Goal: Task Accomplishment & Management: Manage account settings

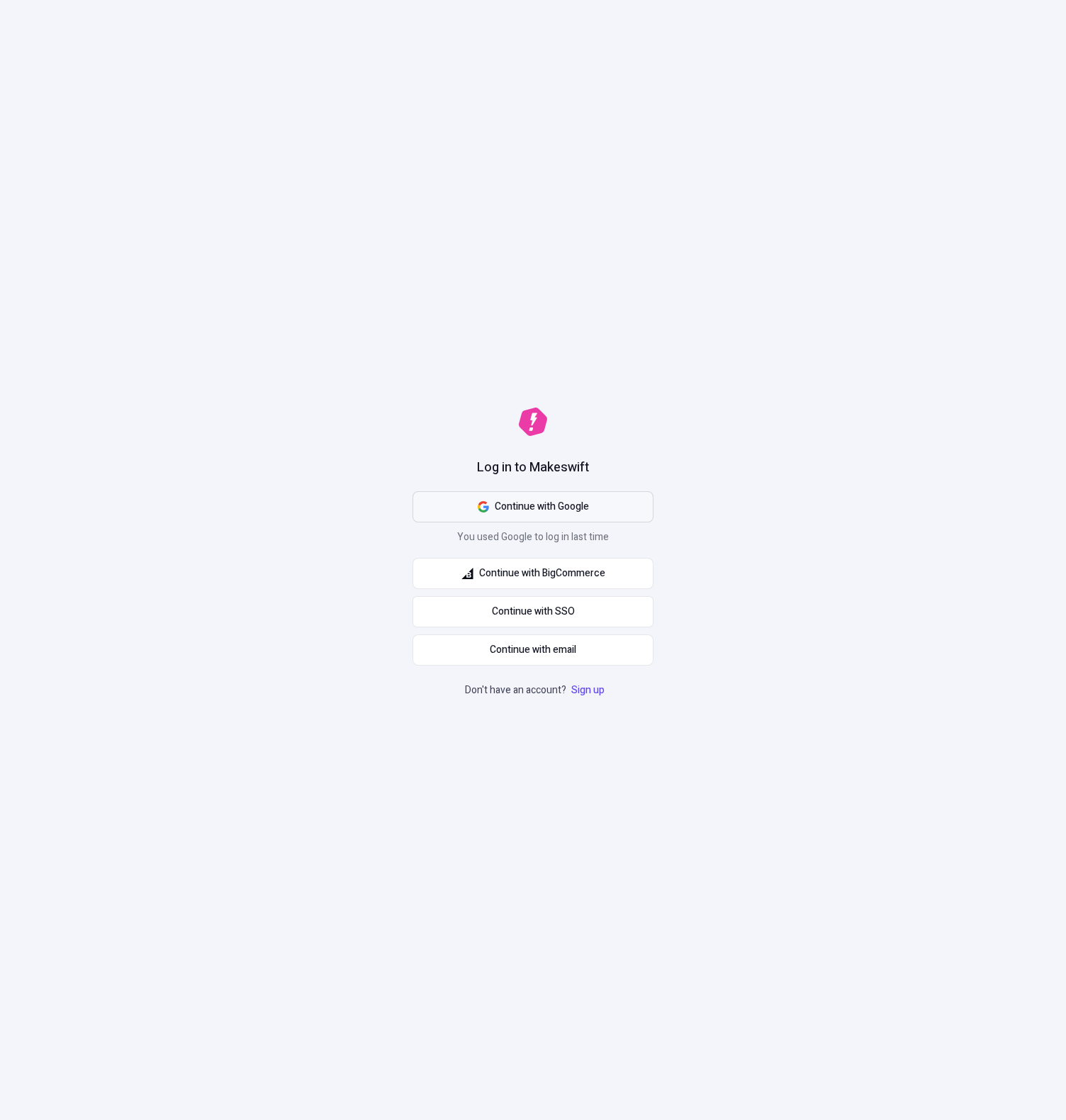
click at [580, 504] on span "Continue with Google" at bounding box center [541, 506] width 94 height 16
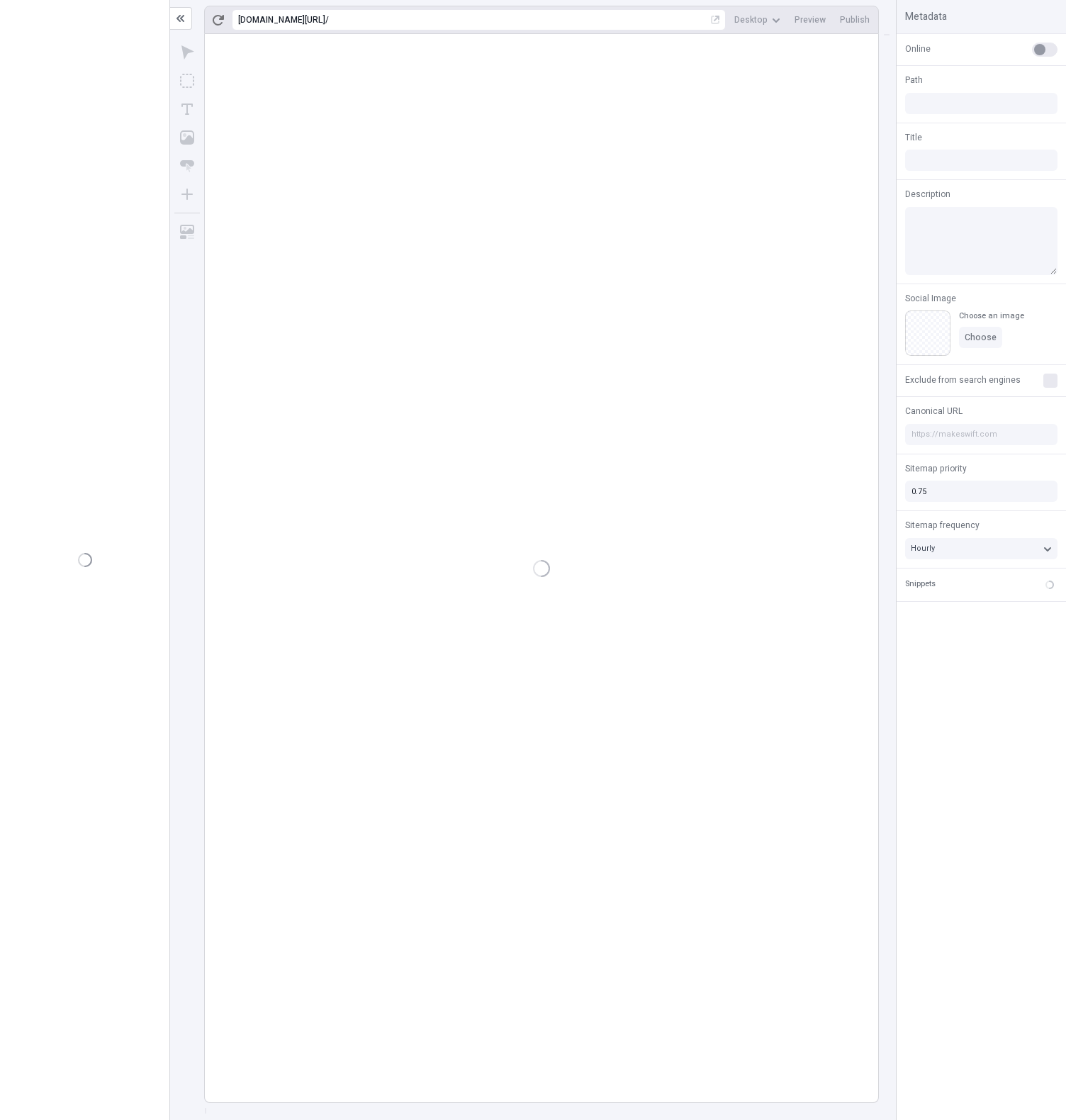
type input "/page"
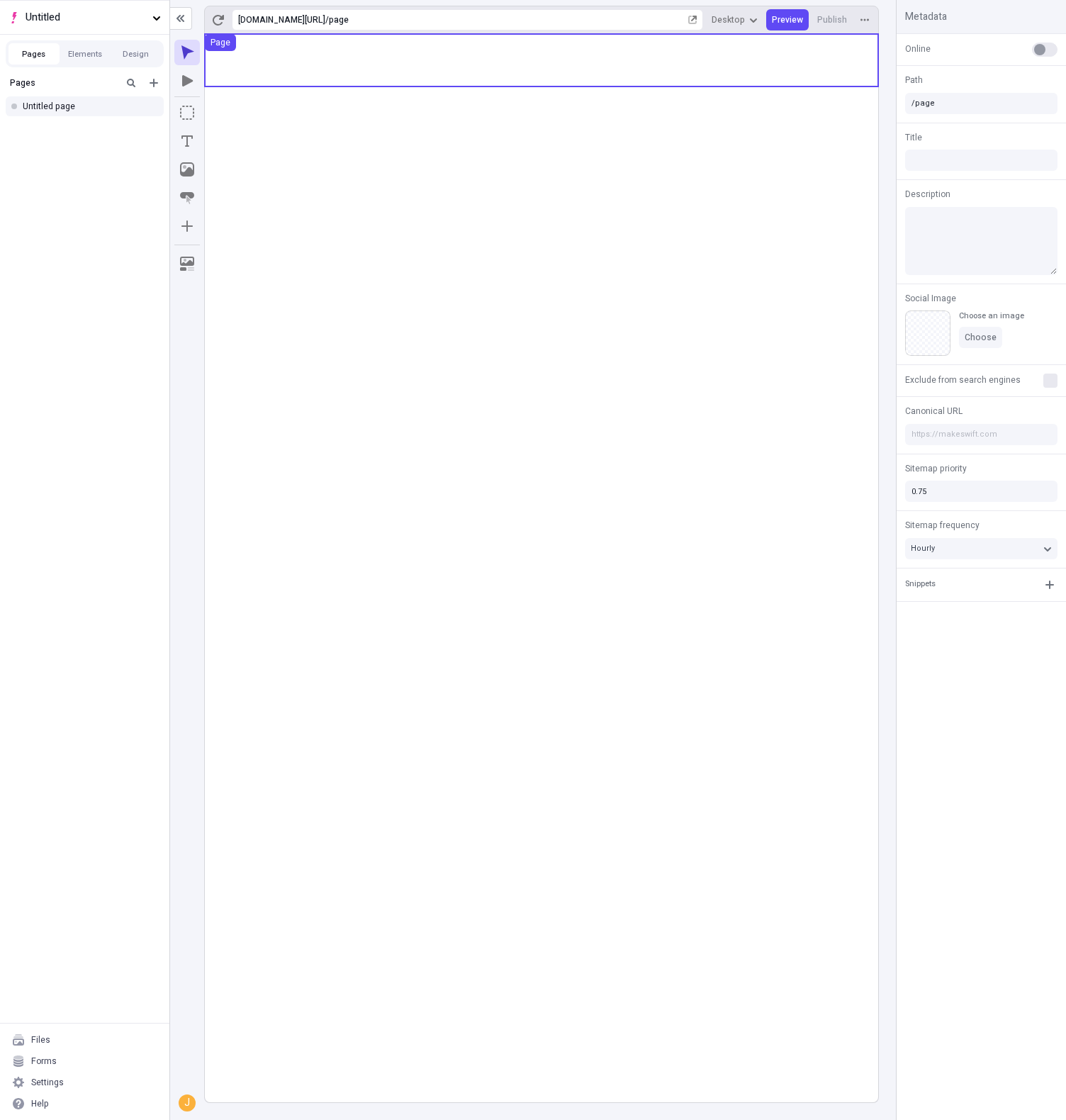
click at [553, 81] on use at bounding box center [542, 60] width 673 height 52
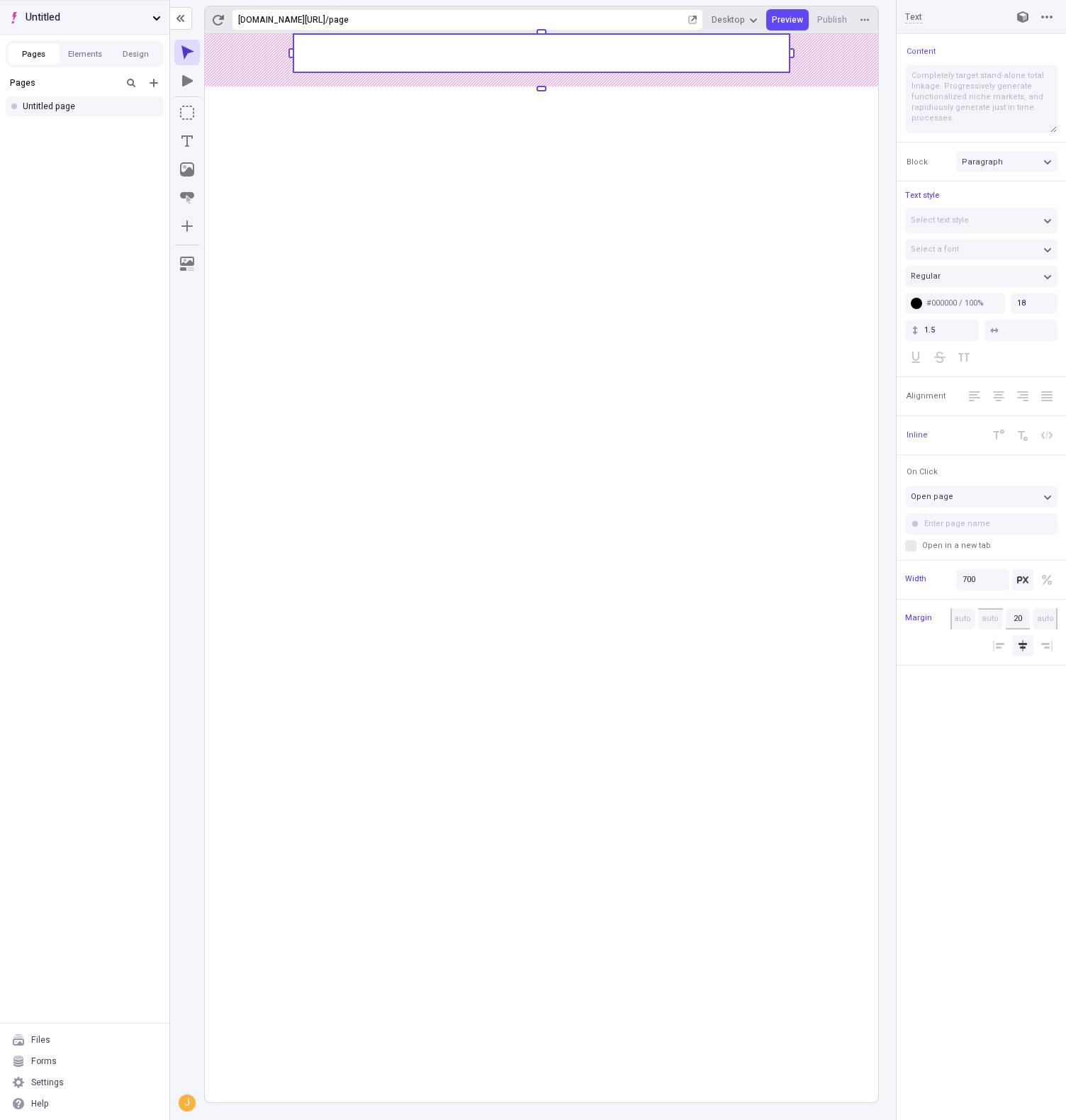
click at [161, 28] on button "Untitled" at bounding box center [85, 17] width 170 height 34
click at [128, 66] on div "Makeswift Hosts" at bounding box center [149, 69] width 261 height 11
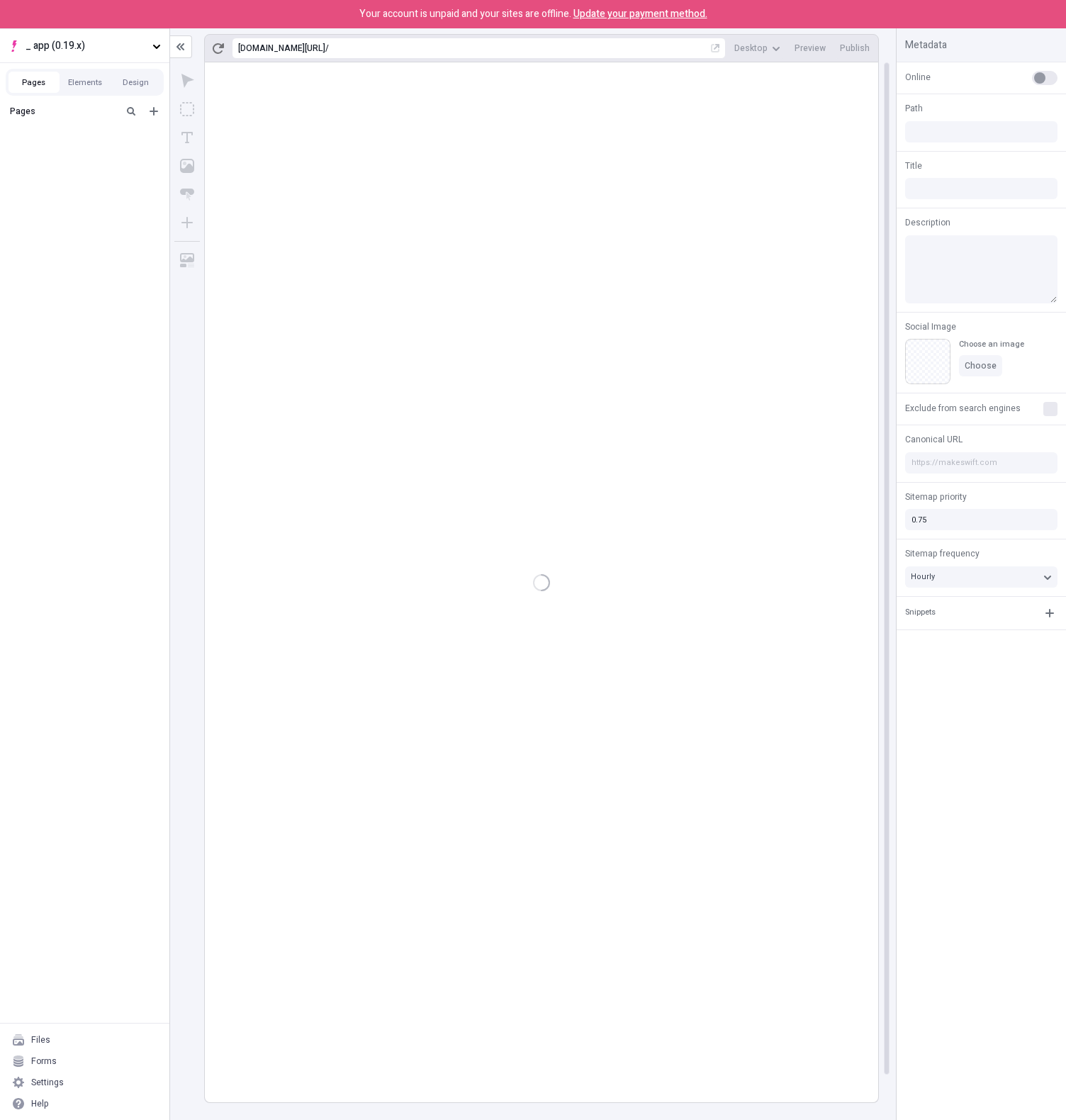
type input "/page"
click at [109, 51] on span "_ app (0.19.x)" at bounding box center [86, 46] width 121 height 16
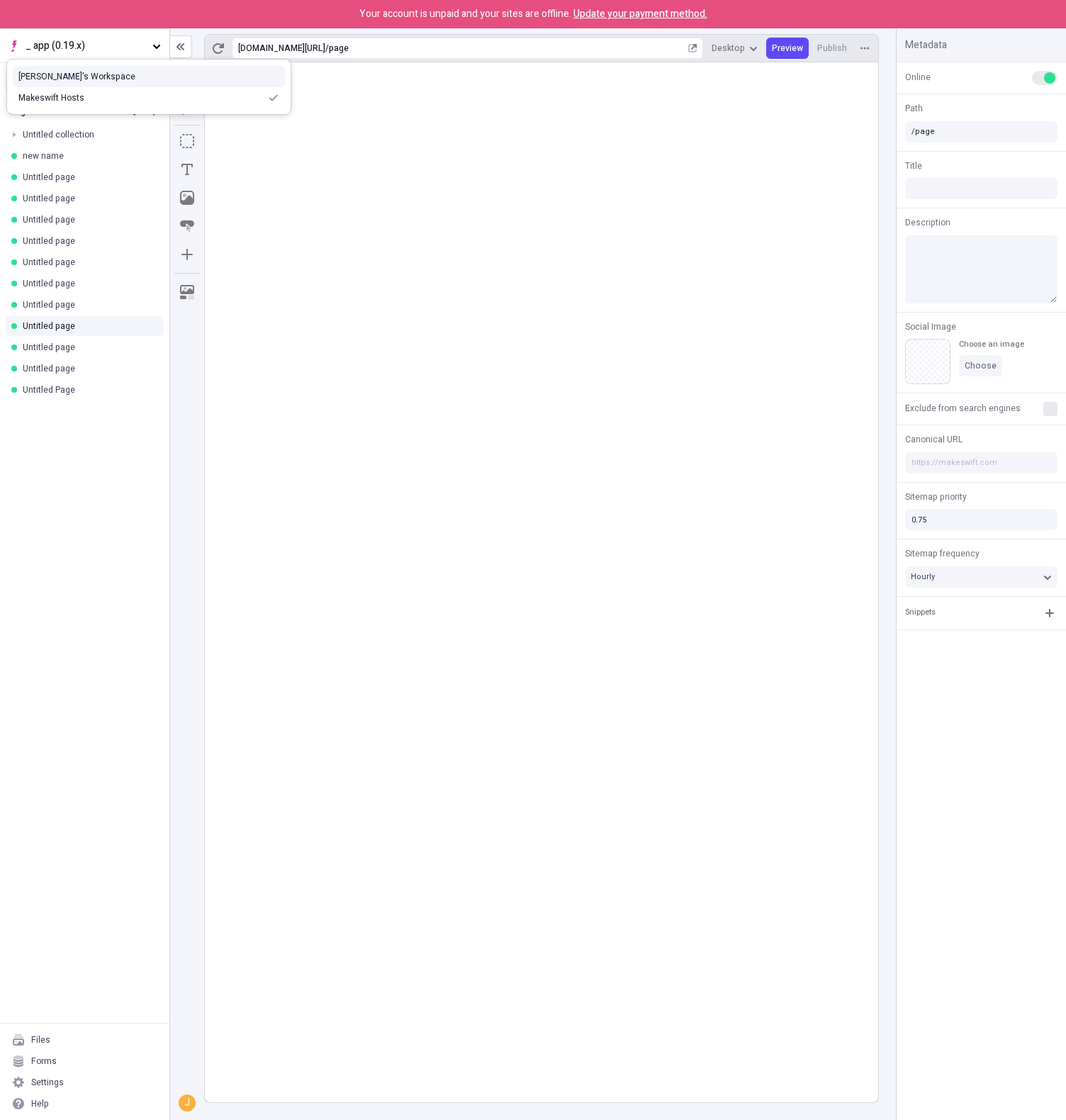
click at [93, 74] on div "Josh's Workspace" at bounding box center [149, 76] width 261 height 11
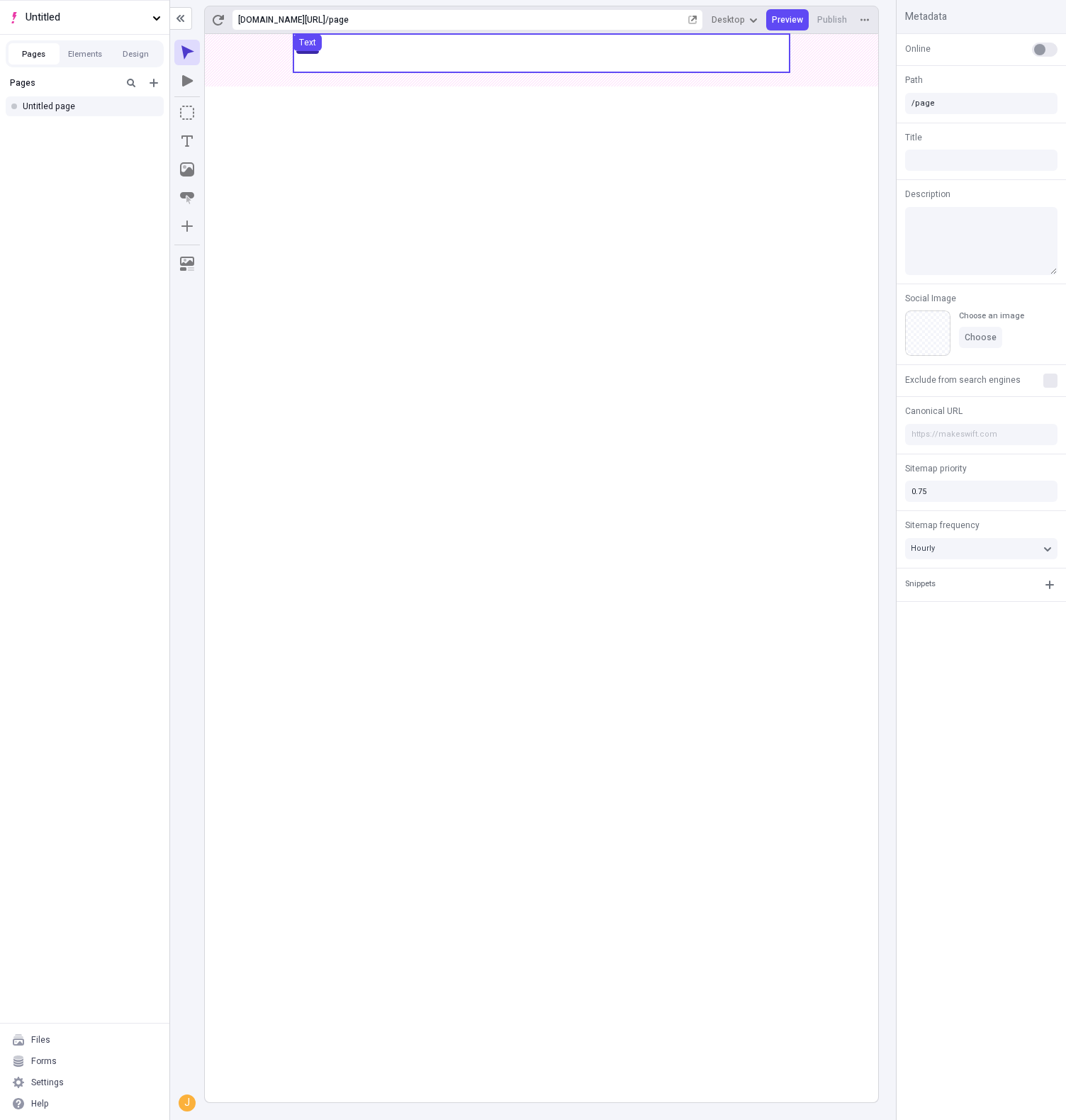
click at [610, 37] on use at bounding box center [542, 52] width 496 height 38
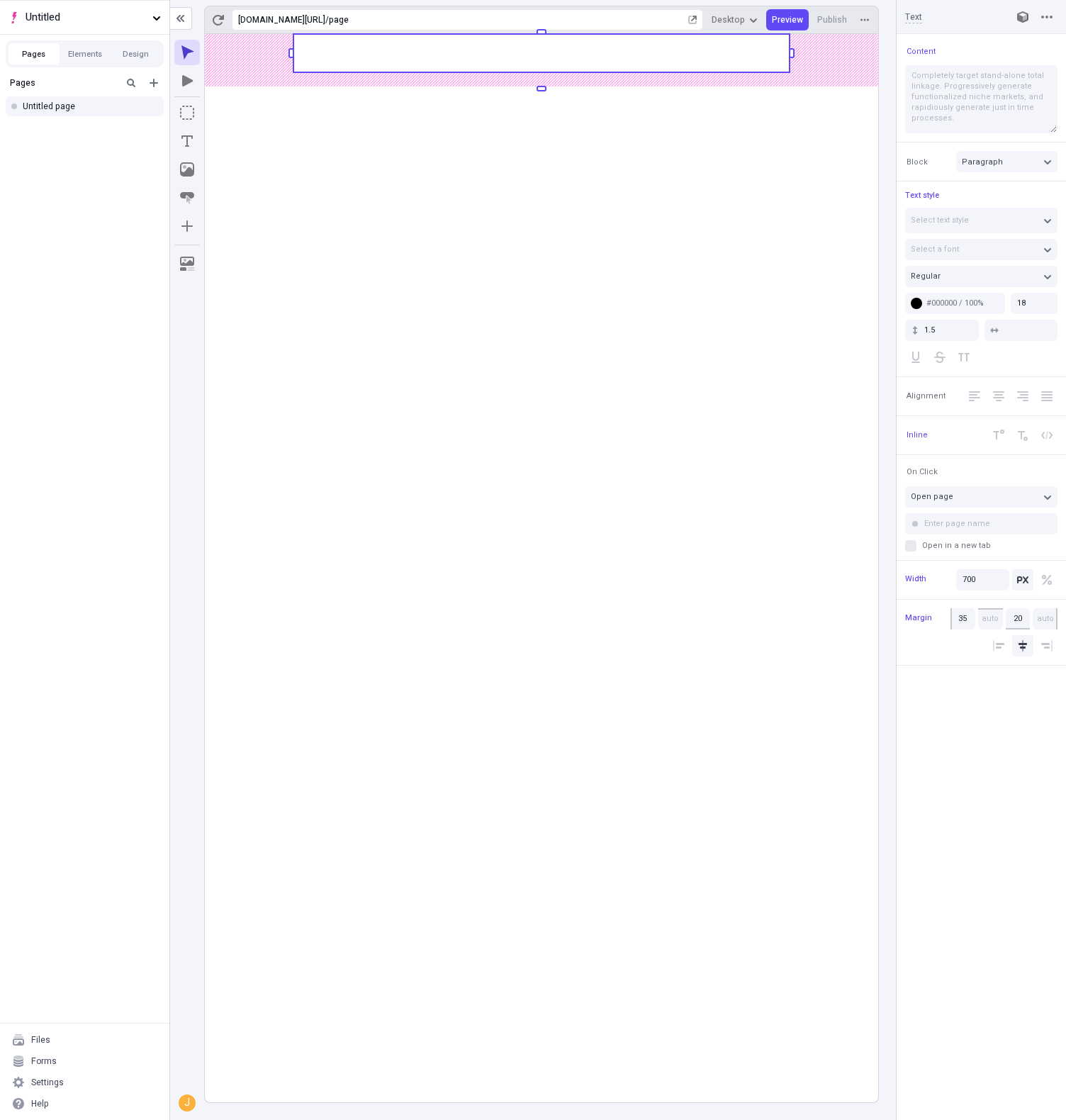
type input "30"
click at [542, 48] on body "Untitled Pages Elements Design Pages Untitled page Files Forms Settings Help ht…" at bounding box center [533, 560] width 1066 height 1120
click at [865, 19] on icon "button" at bounding box center [865, 20] width 8 height 8
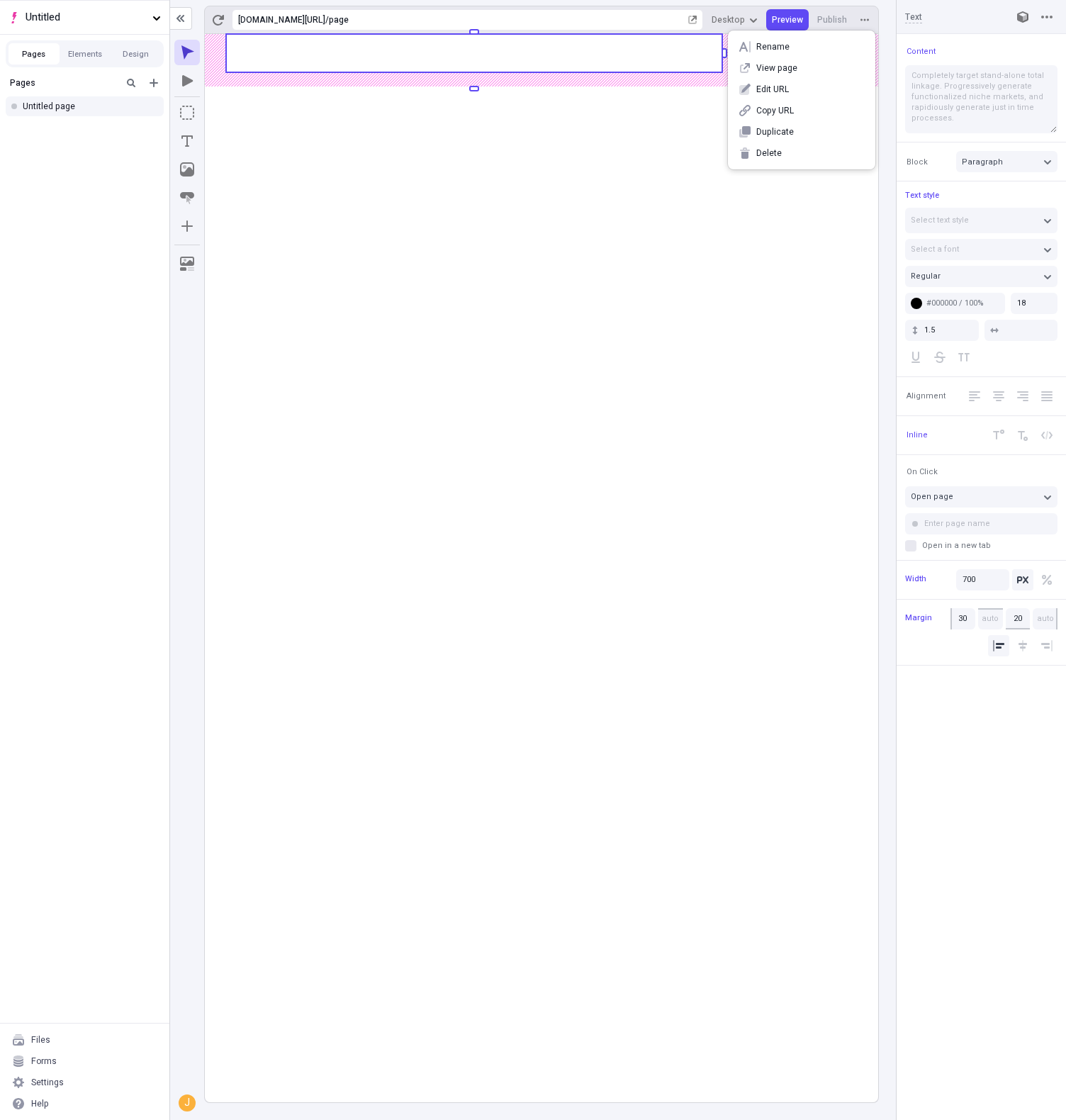
click at [510, 204] on rect at bounding box center [542, 567] width 673 height 1068
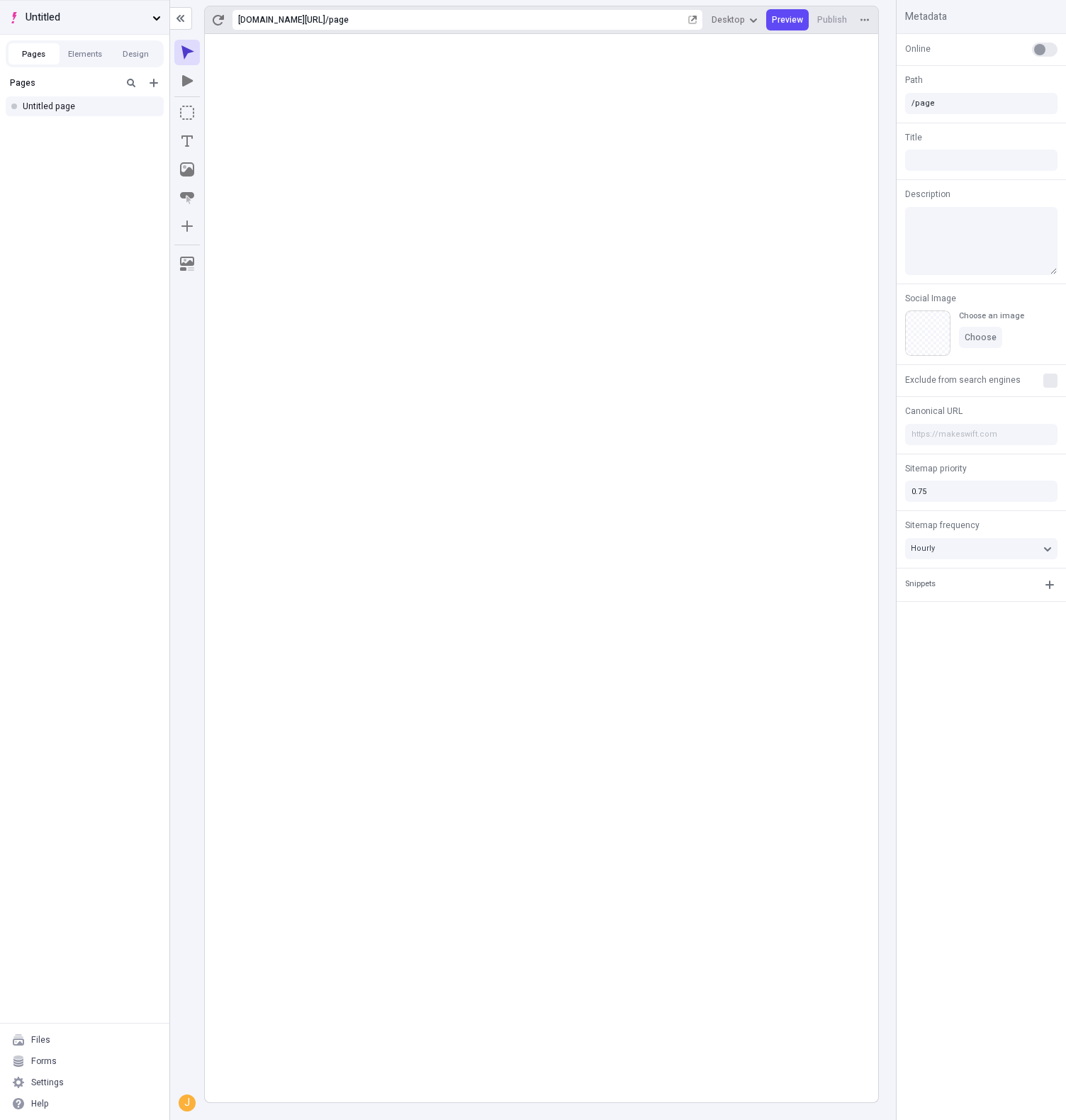
click at [141, 14] on span "Untitled" at bounding box center [86, 18] width 121 height 16
click at [91, 84] on div "Create new site" at bounding box center [157, 81] width 243 height 11
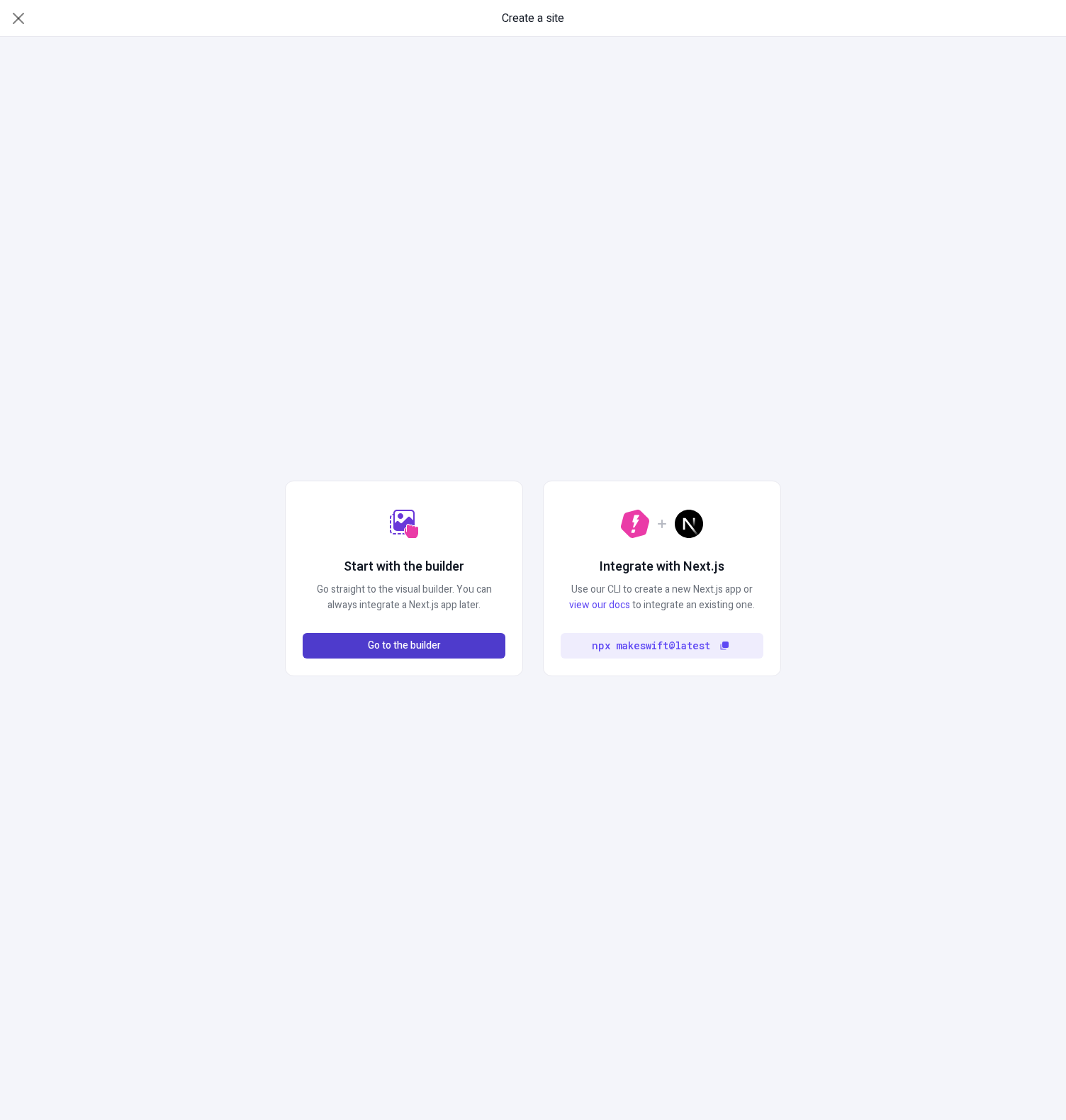
click at [474, 643] on button "Go to the builder" at bounding box center [403, 645] width 202 height 25
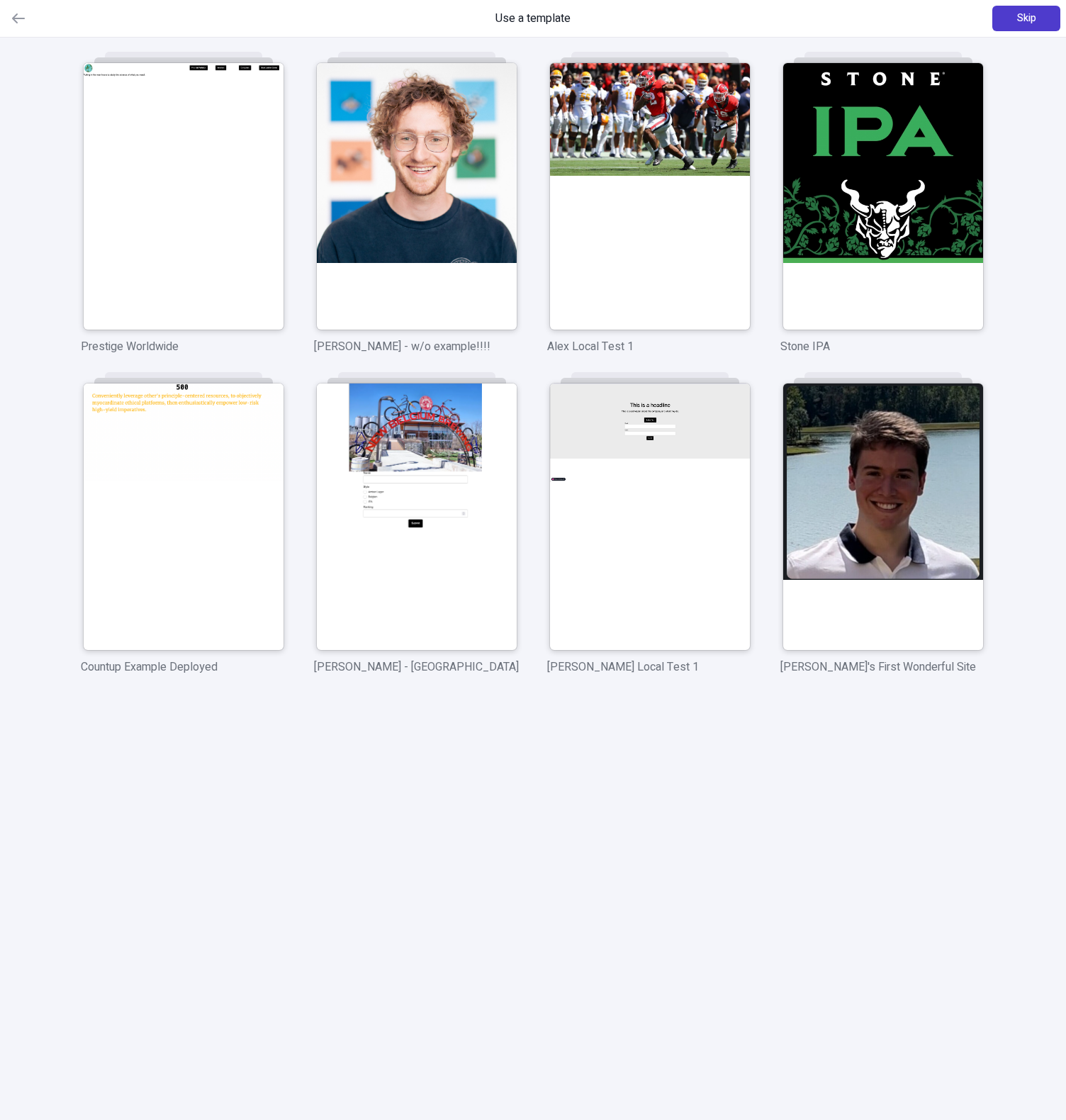
click at [1034, 20] on span "Skip" at bounding box center [1027, 18] width 20 height 16
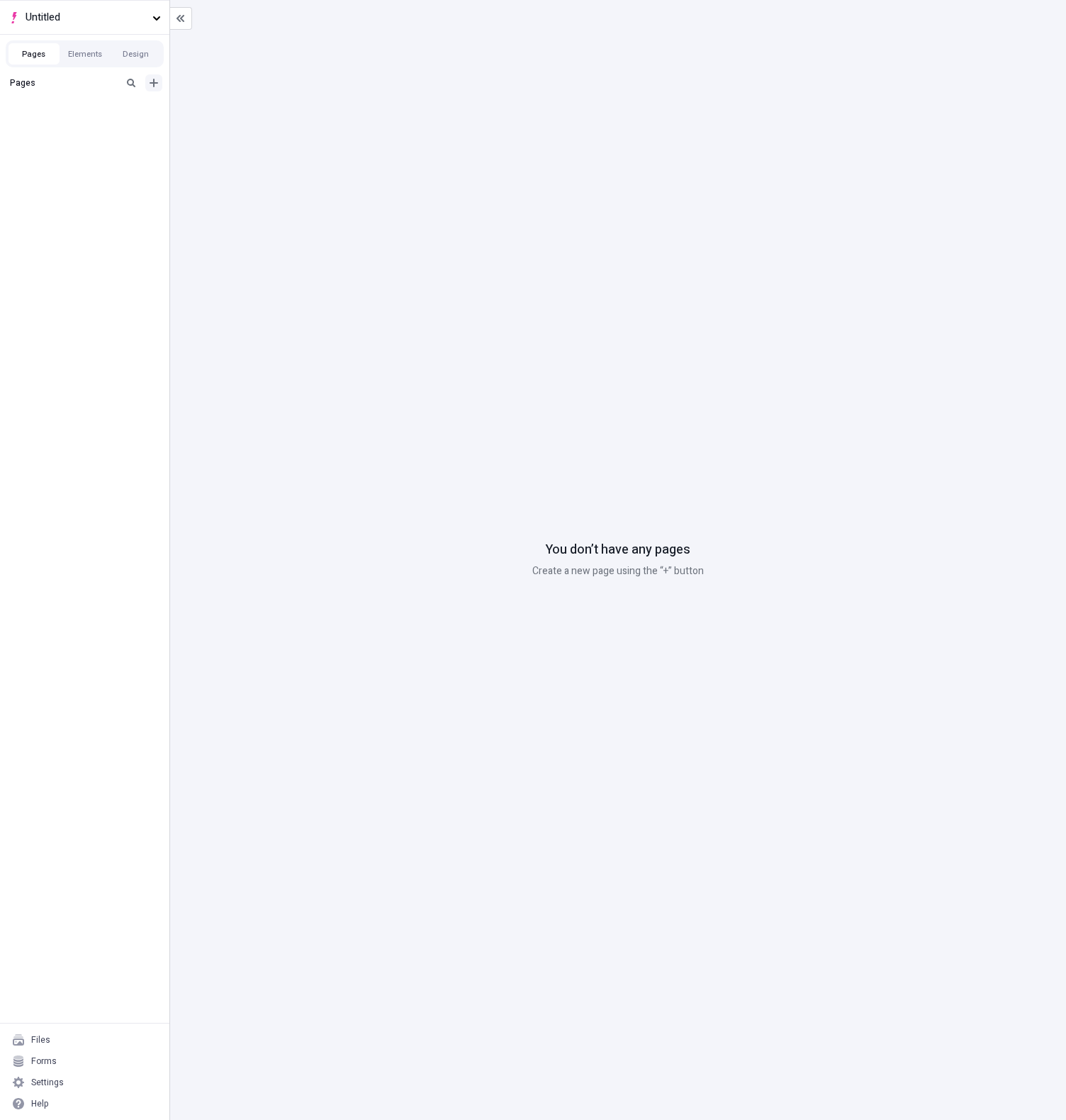
click at [151, 83] on icon "Add new" at bounding box center [153, 82] width 8 height 8
click at [118, 136] on div "Blank page" at bounding box center [89, 129] width 136 height 21
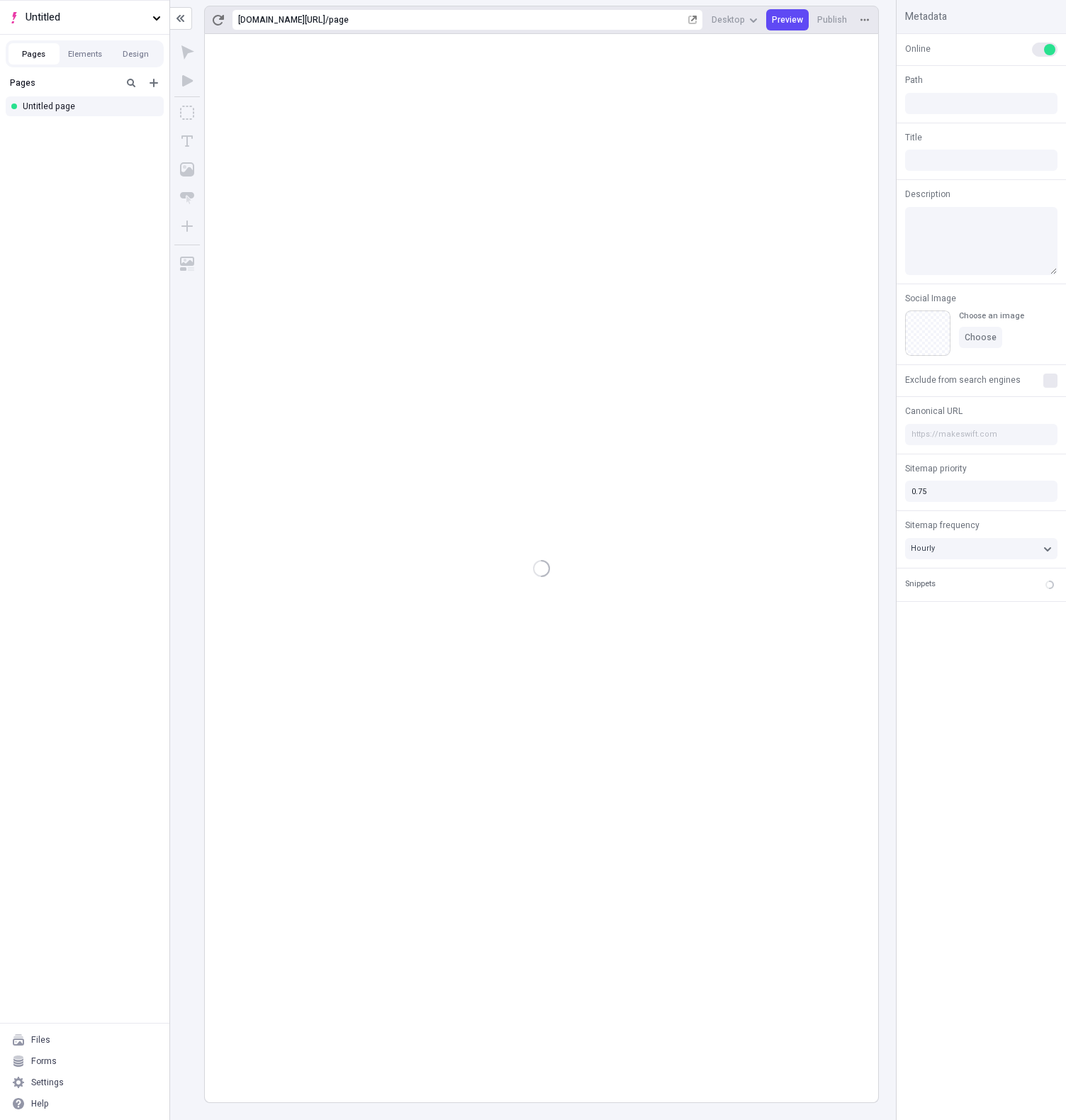
type input "/page"
click at [353, 145] on rect at bounding box center [542, 567] width 673 height 1068
click at [665, 187] on rect at bounding box center [542, 567] width 673 height 1068
click at [81, 30] on button "Untitled" at bounding box center [85, 17] width 170 height 34
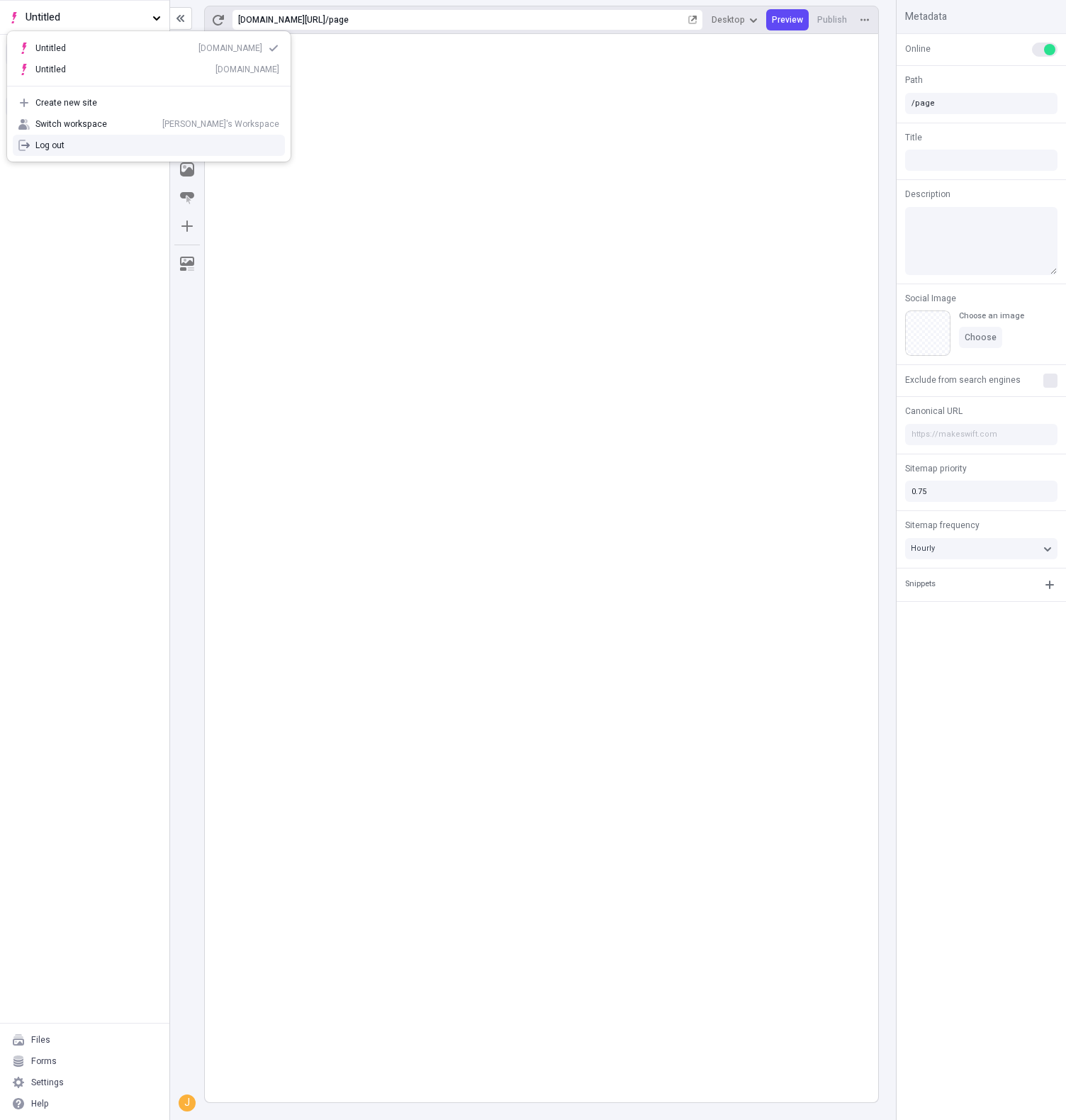
click at [116, 148] on div "Log out" at bounding box center [157, 145] width 243 height 11
